Goal: Navigation & Orientation: Find specific page/section

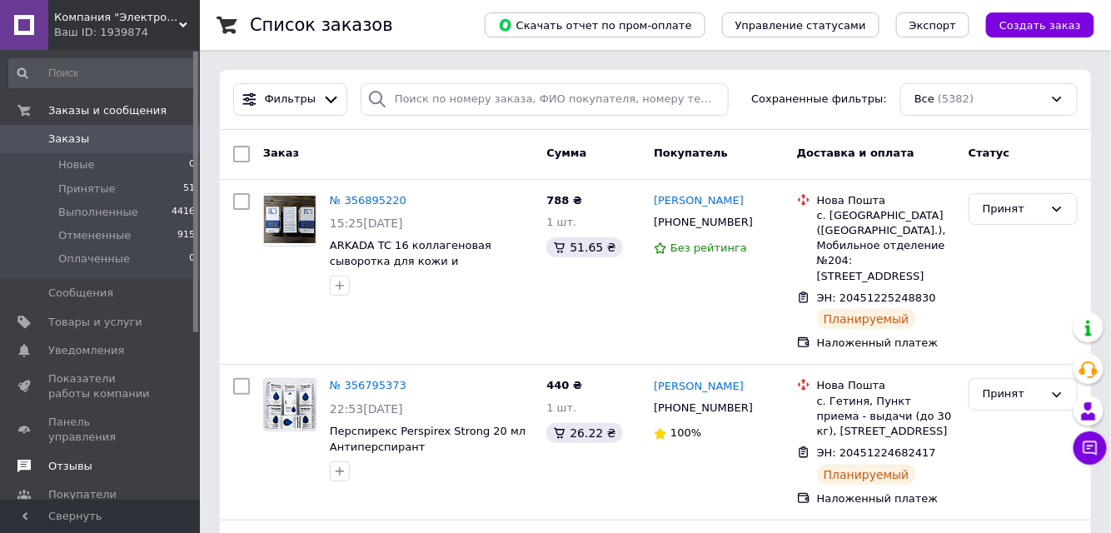
click at [86, 459] on span "Отзывы" at bounding box center [70, 466] width 44 height 15
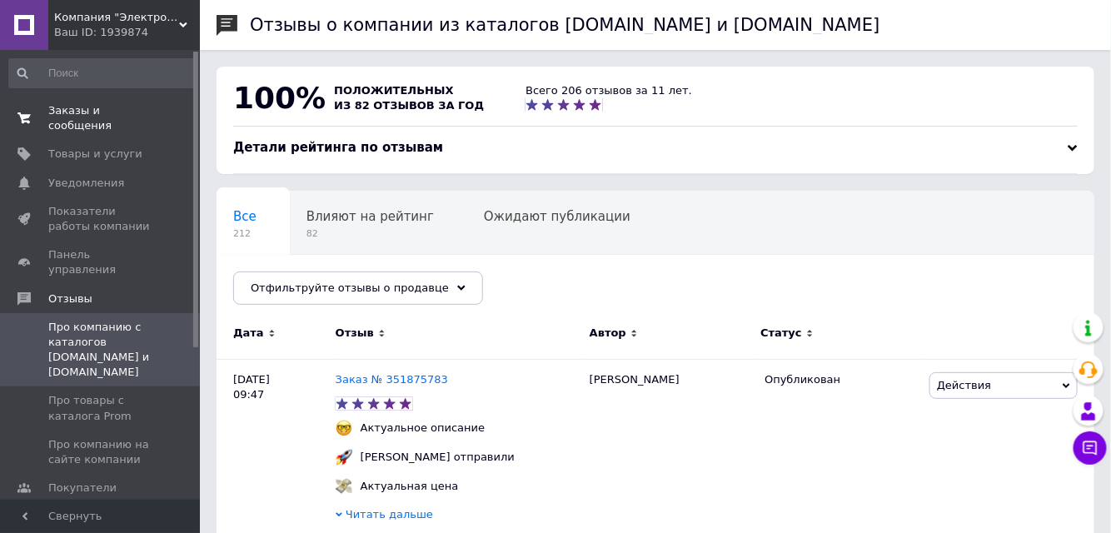
click at [131, 109] on span "Заказы и сообщения" at bounding box center [101, 118] width 106 height 30
